Goal: Find contact information: Find contact information

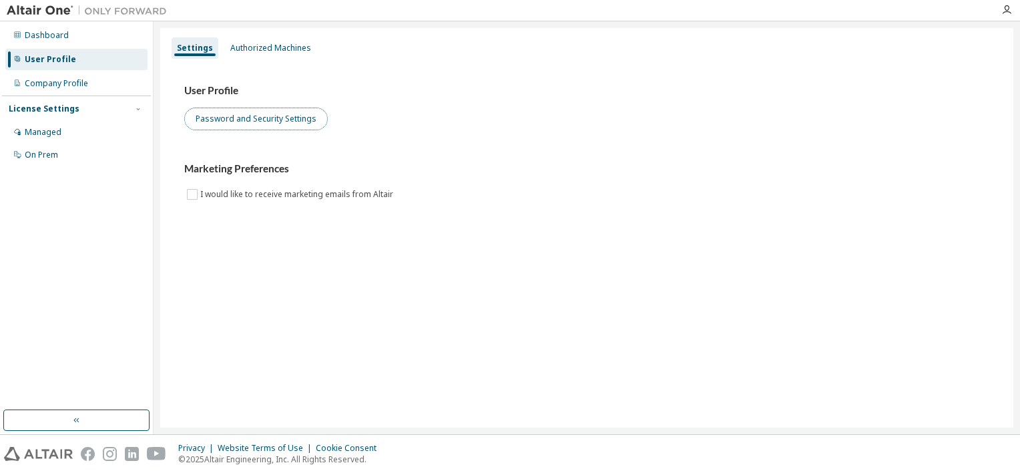
click at [254, 118] on button "Password and Security Settings" at bounding box center [256, 118] width 144 height 23
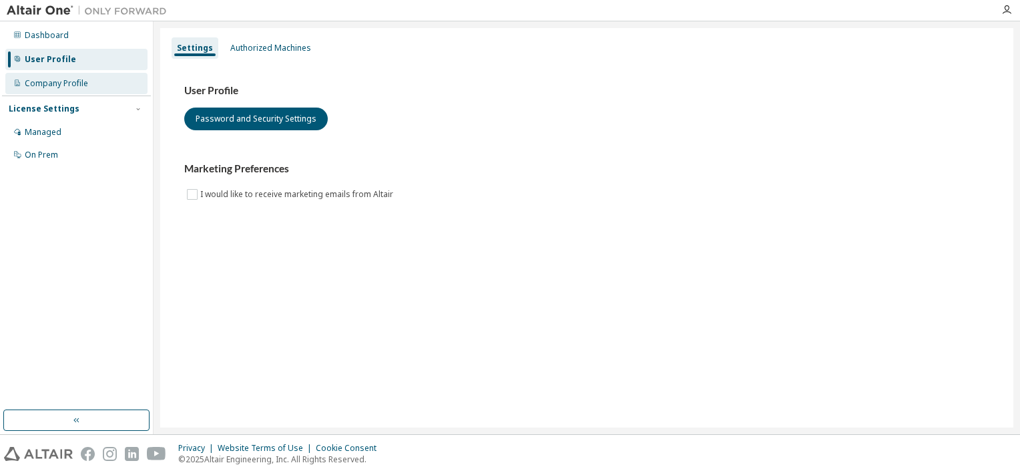
click at [63, 88] on div "Company Profile" at bounding box center [56, 83] width 63 height 11
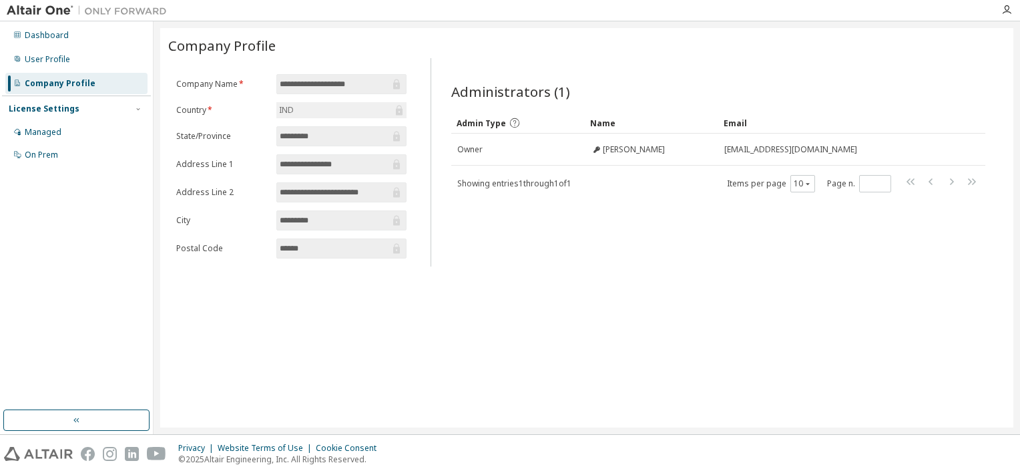
click at [486, 265] on div "**********" at bounding box center [586, 227] width 853 height 399
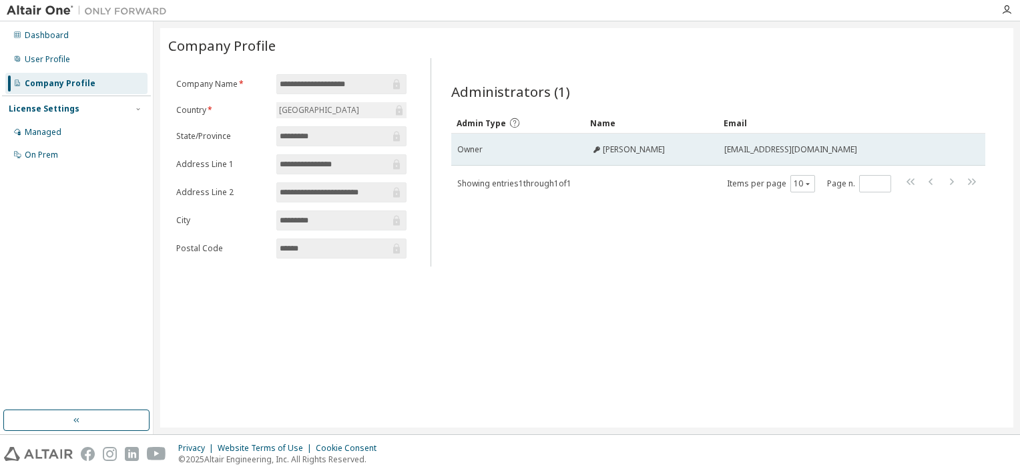
drag, startPoint x: 883, startPoint y: 149, endPoint x: 598, endPoint y: 150, distance: 284.4
click at [598, 150] on tr "Owner Balakrishna Mudalghar balakrishna.mudalghar@capgemini.com" at bounding box center [718, 150] width 534 height 32
copy tr "Balakrishna Mudalghar balakrishna.mudalghar@capgemini.com"
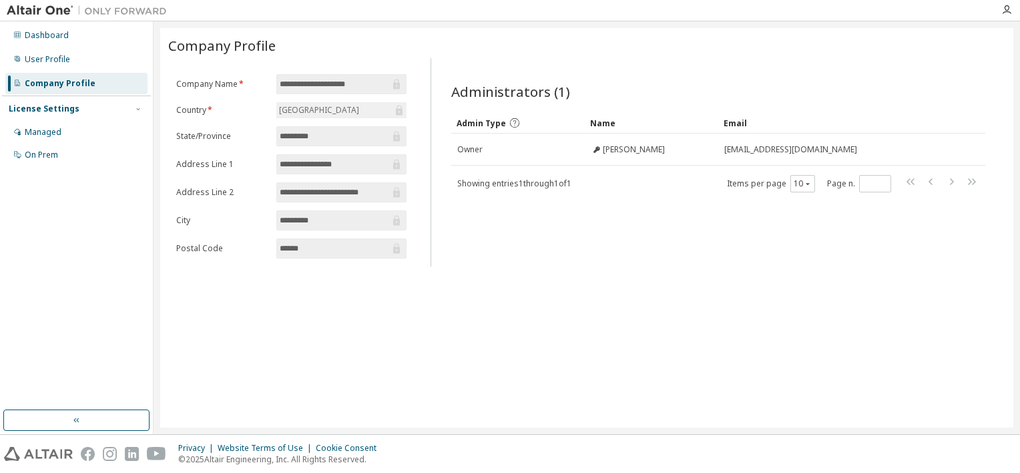
click at [584, 349] on div "**********" at bounding box center [586, 227] width 853 height 399
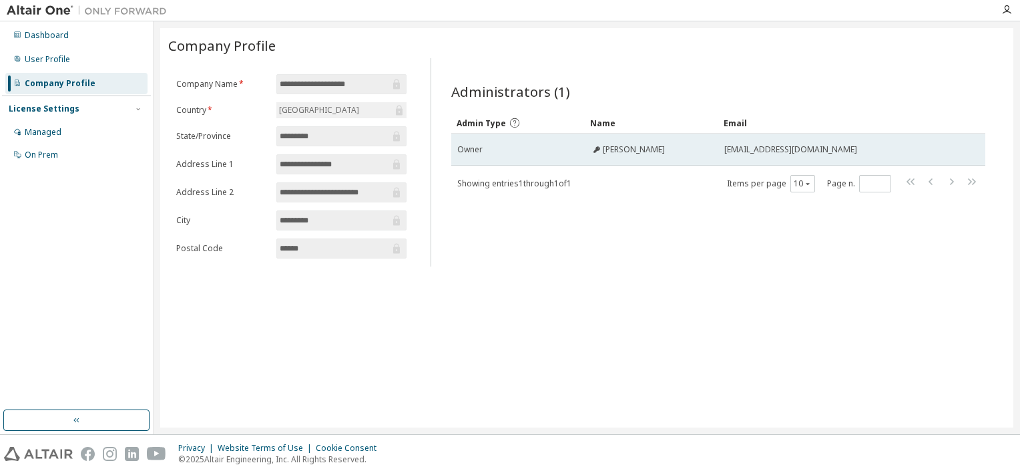
click at [599, 148] on icon at bounding box center [597, 149] width 7 height 7
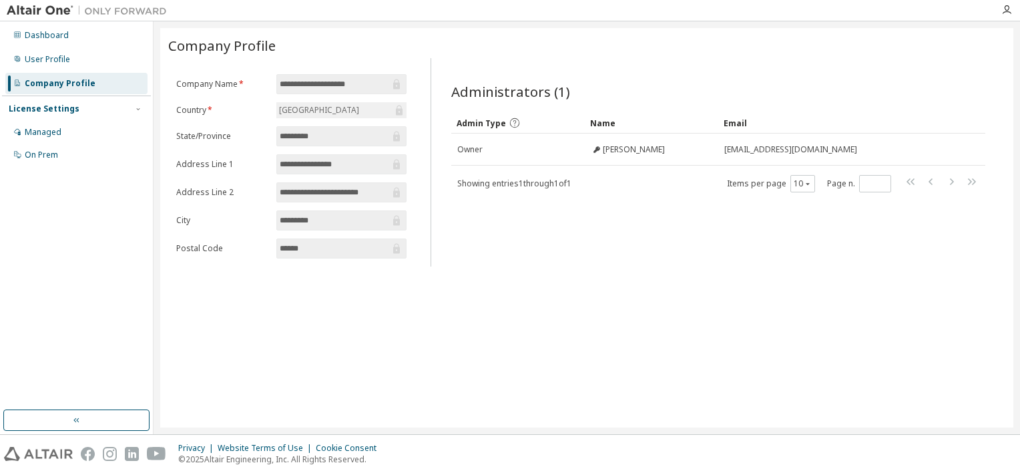
drag, startPoint x: 599, startPoint y: 149, endPoint x: 550, endPoint y: 232, distance: 96.6
click at [550, 232] on div "Administrators (1) Clear Load Save Save As Field Operator Value Select filter S…" at bounding box center [718, 166] width 566 height 200
click at [278, 315] on div "**********" at bounding box center [586, 227] width 853 height 399
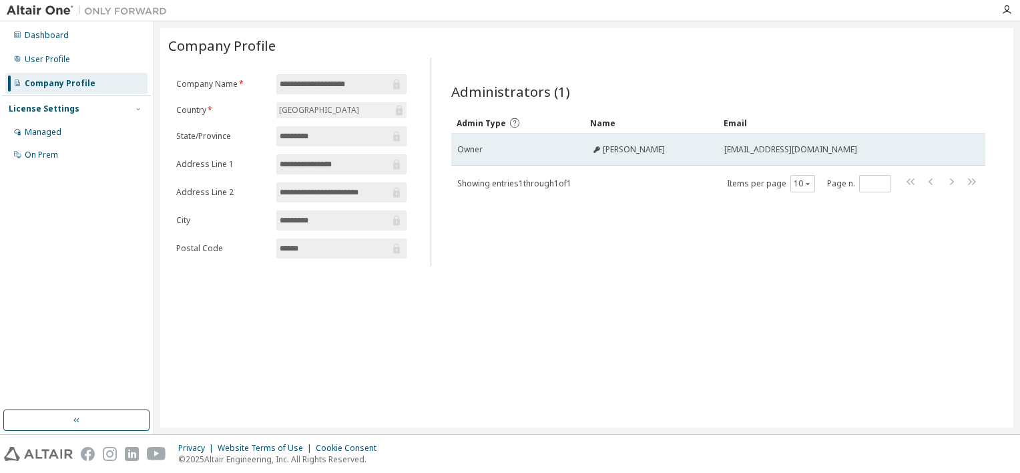
click at [502, 151] on div "Owner" at bounding box center [518, 149] width 122 height 11
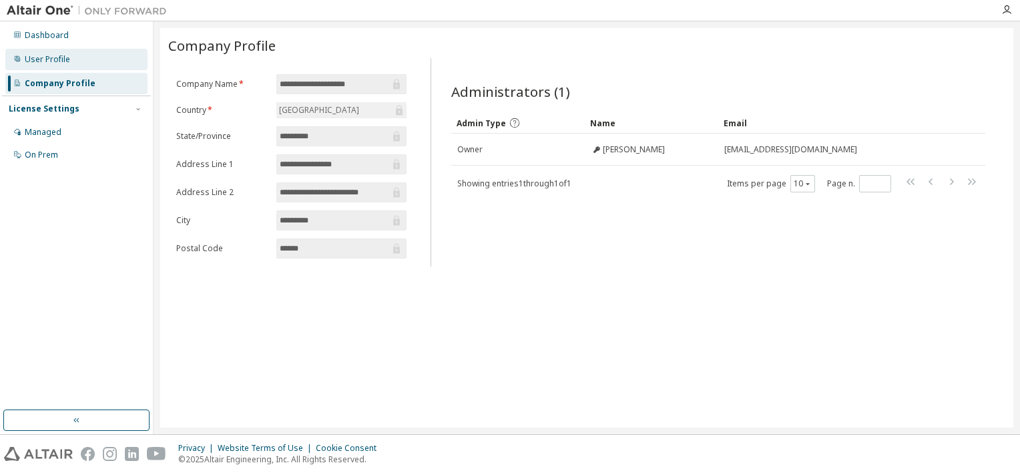
click at [68, 57] on div "User Profile" at bounding box center [47, 59] width 45 height 11
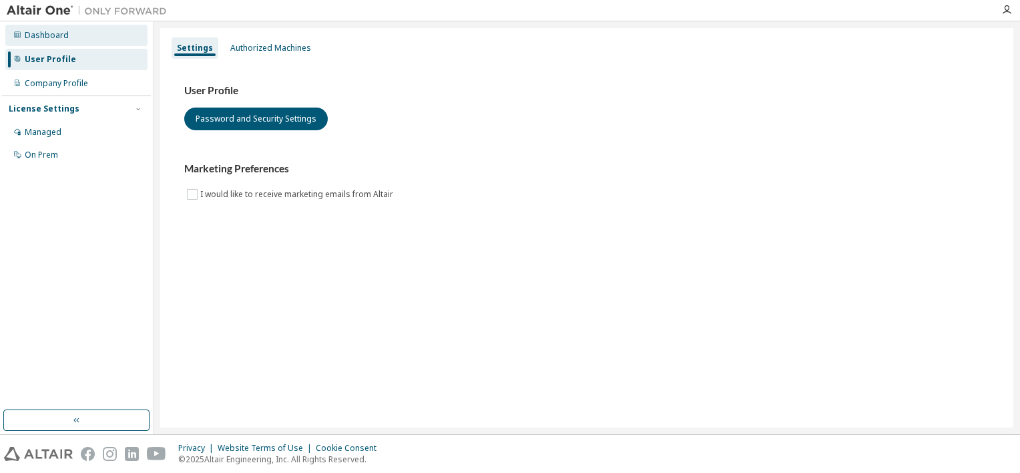
click at [60, 37] on div "Dashboard" at bounding box center [47, 35] width 44 height 11
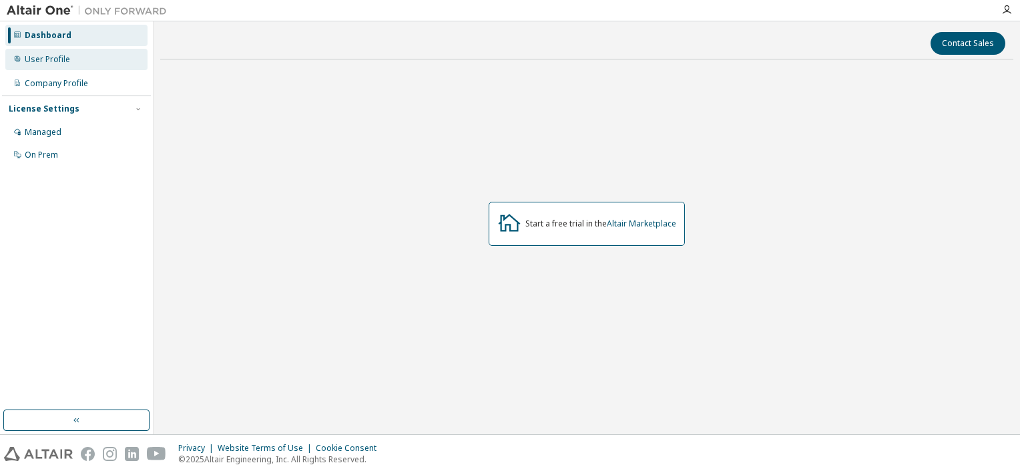
click at [61, 60] on div "User Profile" at bounding box center [47, 59] width 45 height 11
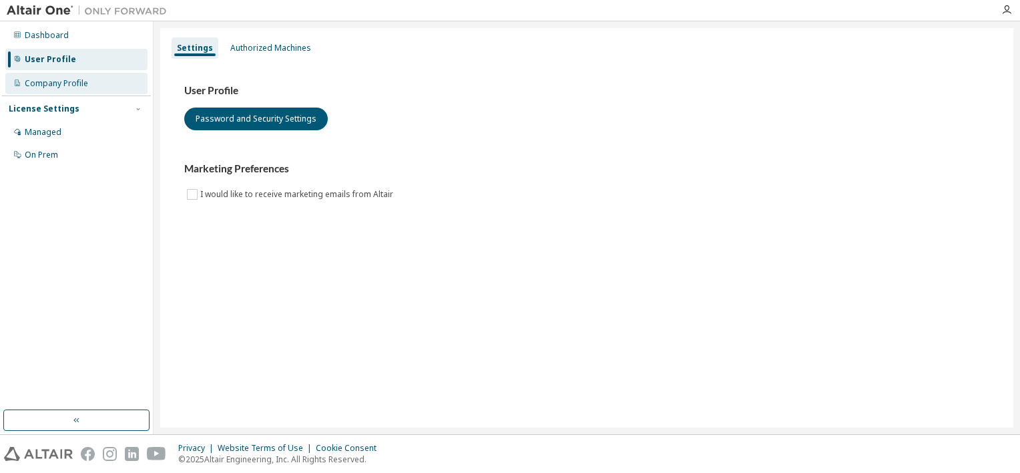
click at [89, 91] on div "Company Profile" at bounding box center [76, 83] width 142 height 21
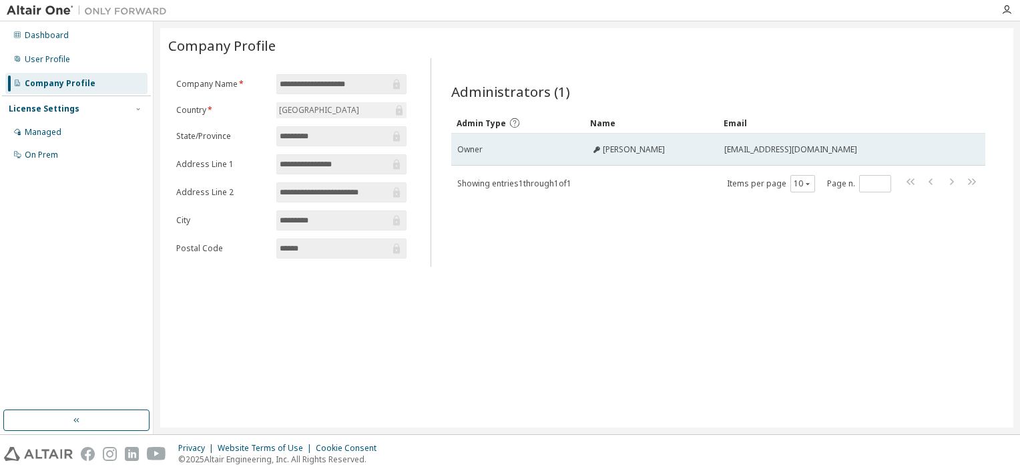
drag, startPoint x: 880, startPoint y: 150, endPoint x: 723, endPoint y: 147, distance: 156.9
click at [723, 147] on td "[EMAIL_ADDRESS][DOMAIN_NAME]" at bounding box center [835, 150] width 235 height 32
copy span "[EMAIL_ADDRESS][DOMAIN_NAME]"
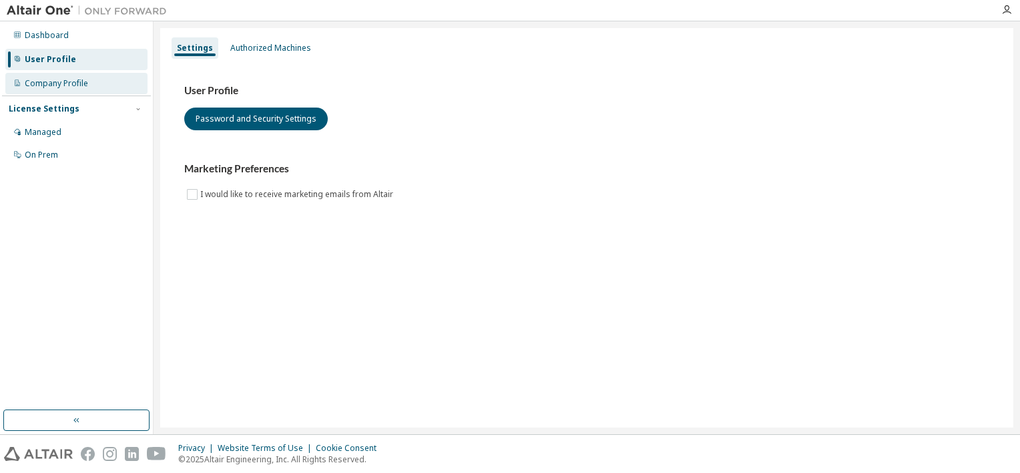
click at [53, 84] on div "Company Profile" at bounding box center [56, 83] width 63 height 11
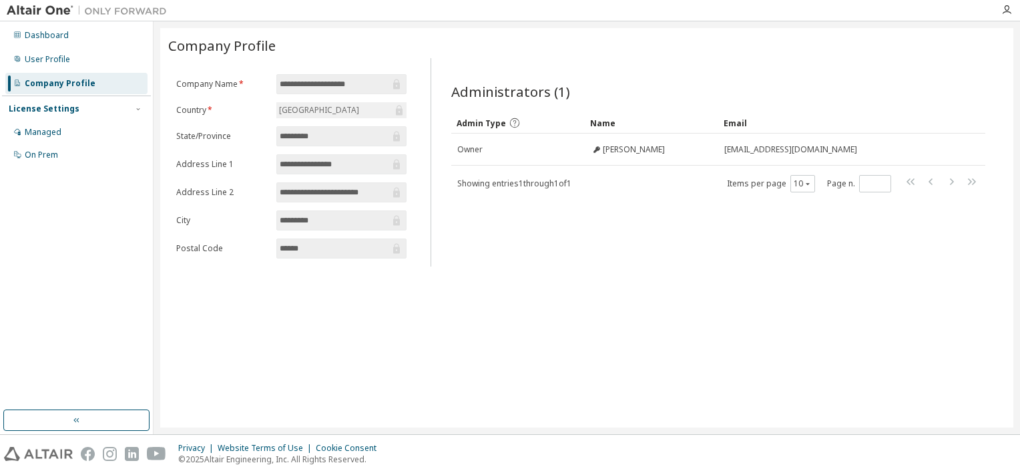
click at [361, 320] on div "**********" at bounding box center [586, 227] width 853 height 399
